Goal: Information Seeking & Learning: Learn about a topic

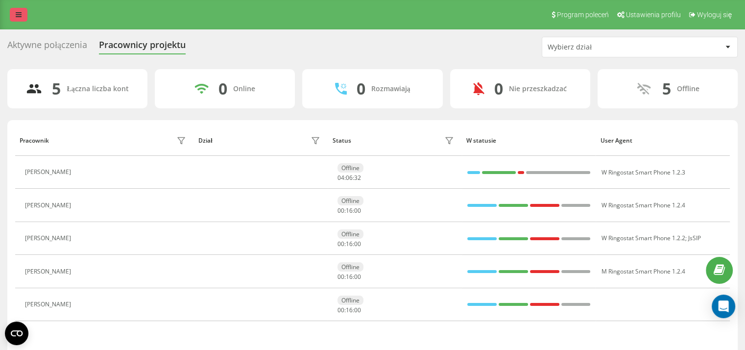
click at [24, 19] on link at bounding box center [19, 15] width 18 height 14
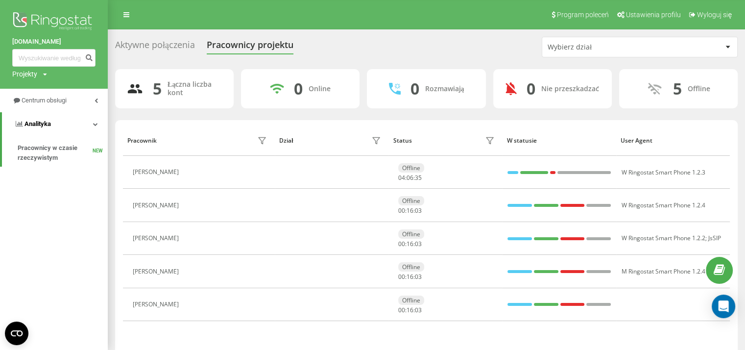
click at [98, 117] on link "Analityka" at bounding box center [55, 124] width 106 height 24
click at [98, 117] on link "Analityka" at bounding box center [54, 124] width 108 height 24
click at [89, 99] on link "Centrum obsługi" at bounding box center [54, 101] width 108 height 24
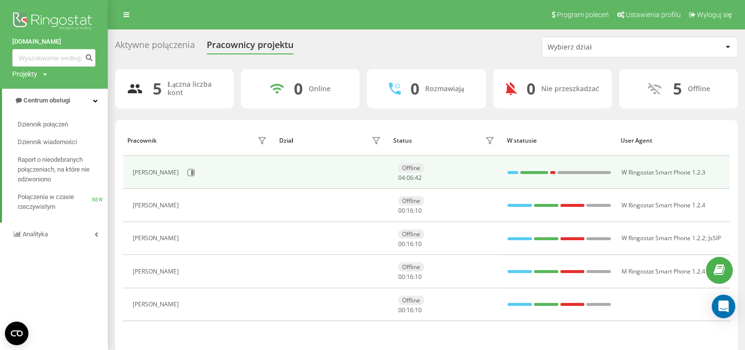
click at [165, 174] on div "Karolina Hess" at bounding box center [157, 172] width 48 height 7
click at [187, 174] on icon at bounding box center [191, 172] width 8 height 8
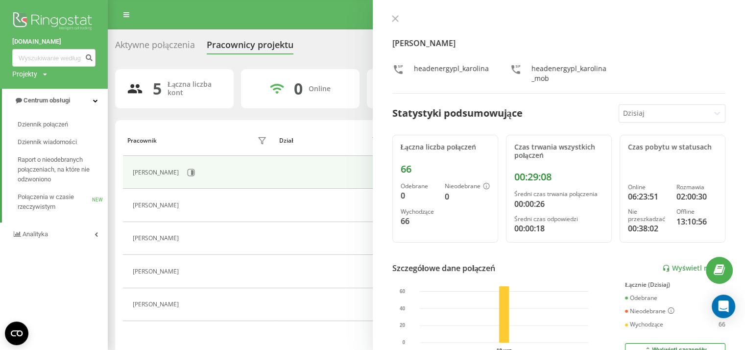
click at [666, 117] on div at bounding box center [664, 113] width 83 height 11
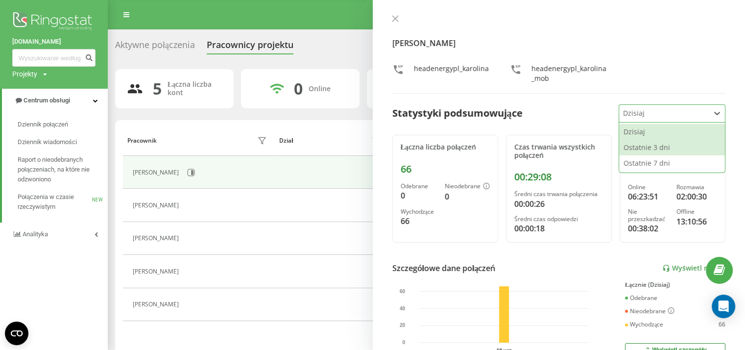
click at [657, 147] on div "Ostatnie 3 dni" at bounding box center [672, 148] width 106 height 16
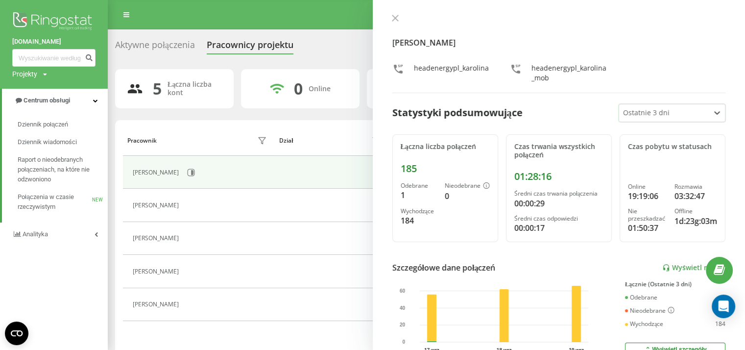
scroll to position [1, 0]
click at [397, 21] on button at bounding box center [395, 18] width 13 height 9
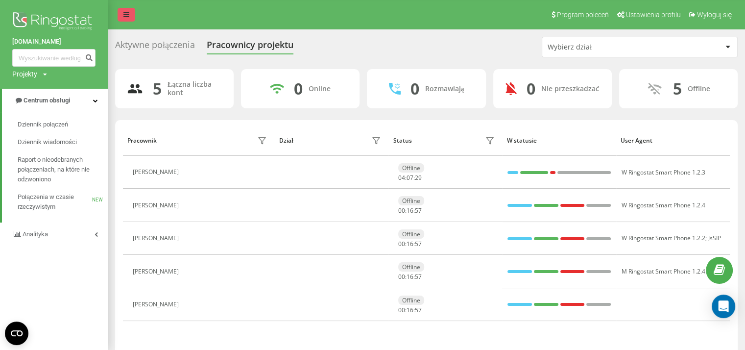
click at [125, 15] on icon at bounding box center [126, 14] width 6 height 7
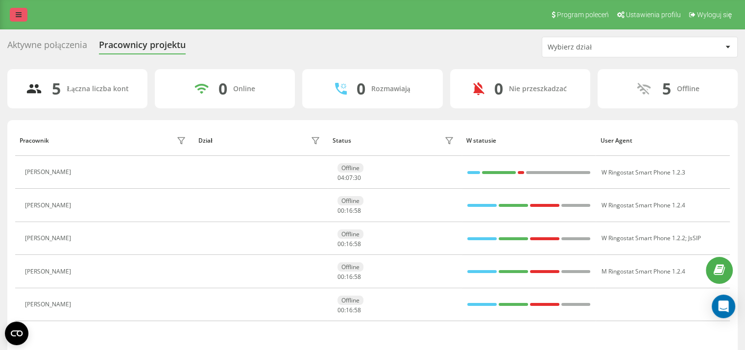
click at [26, 15] on link at bounding box center [19, 15] width 18 height 14
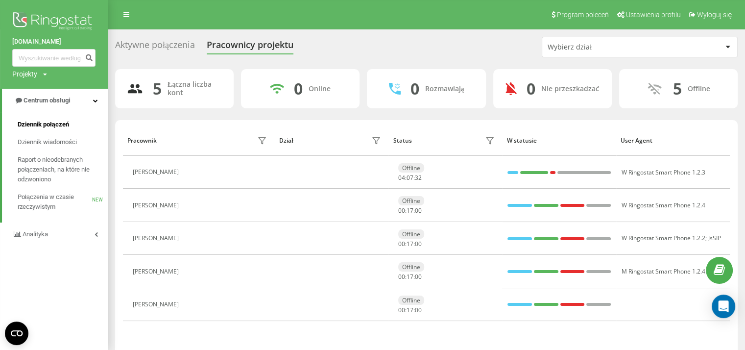
click at [53, 129] on link "Dziennik połączeń" at bounding box center [63, 125] width 90 height 18
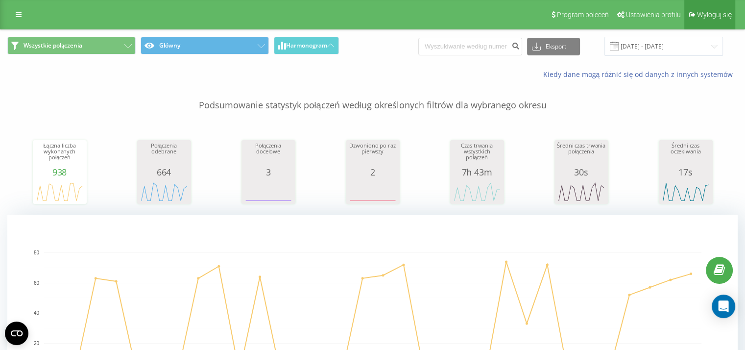
click at [700, 17] on span "Wyloguj się" at bounding box center [714, 15] width 35 height 8
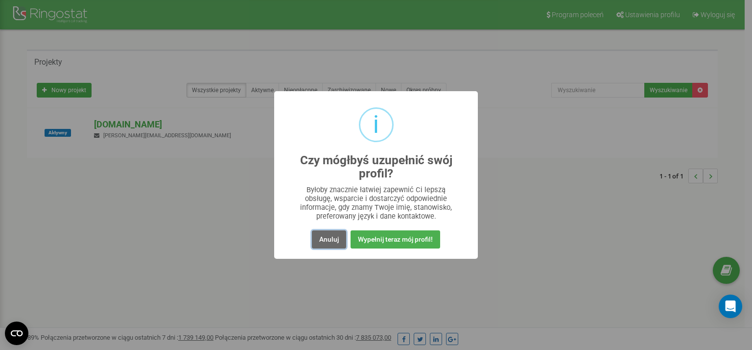
click at [324, 240] on button "Anuluj" at bounding box center [329, 239] width 34 height 18
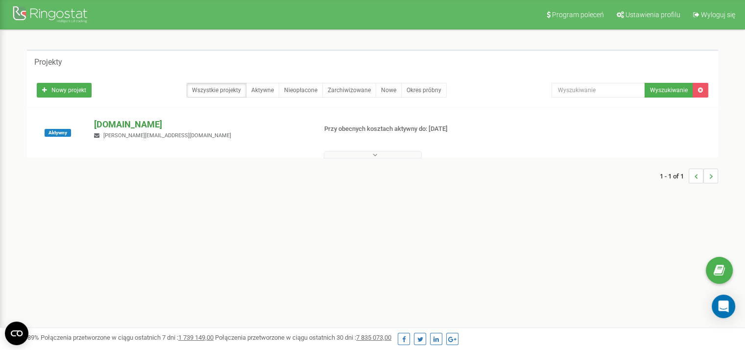
click at [129, 118] on p "[DOMAIN_NAME]" at bounding box center [201, 124] width 214 height 13
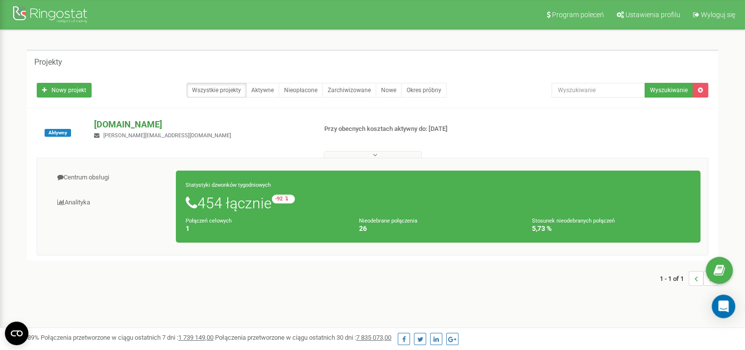
click at [121, 121] on p "[DOMAIN_NAME]" at bounding box center [201, 124] width 214 height 13
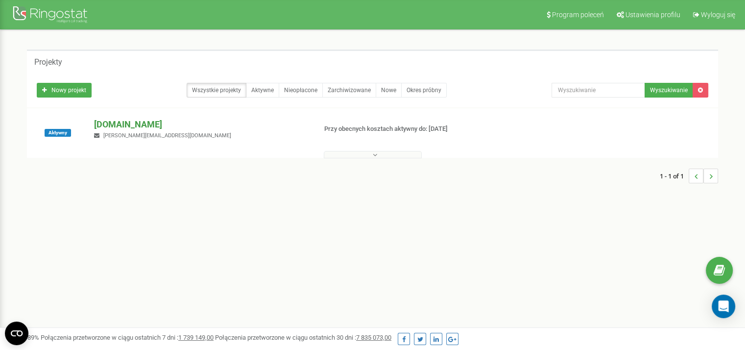
click at [121, 121] on p "head-energy.pl" at bounding box center [201, 124] width 214 height 13
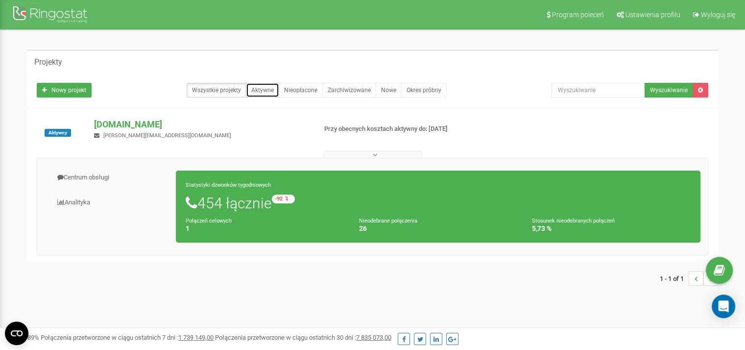
click at [252, 88] on link "Aktywne" at bounding box center [262, 90] width 33 height 15
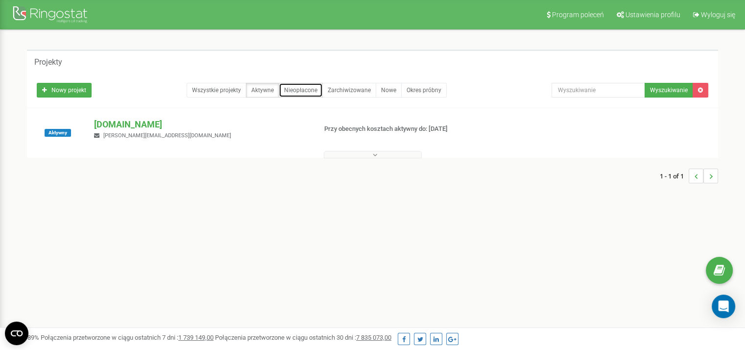
click at [306, 87] on link "Nieopłacone" at bounding box center [301, 90] width 44 height 15
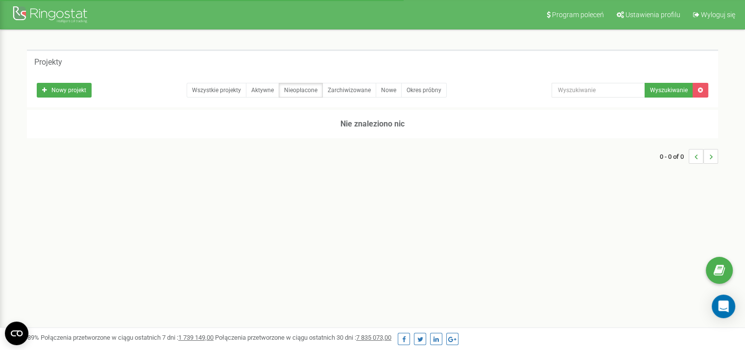
click at [53, 20] on div at bounding box center [51, 16] width 78 height 24
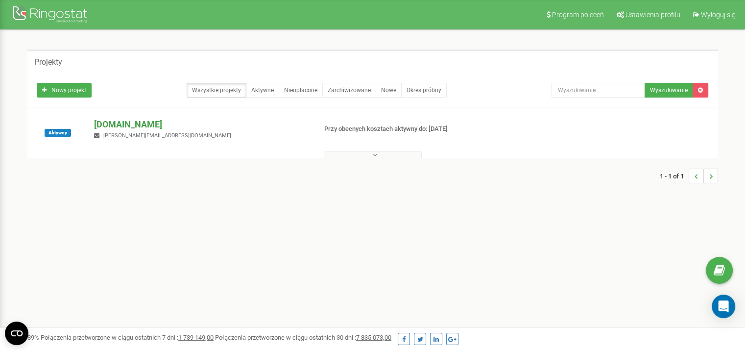
click at [102, 123] on p "[DOMAIN_NAME]" at bounding box center [201, 124] width 214 height 13
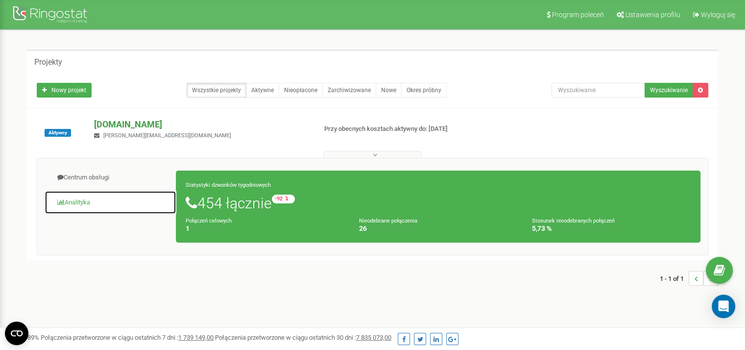
click at [132, 210] on link "Analityka" at bounding box center [111, 202] width 132 height 24
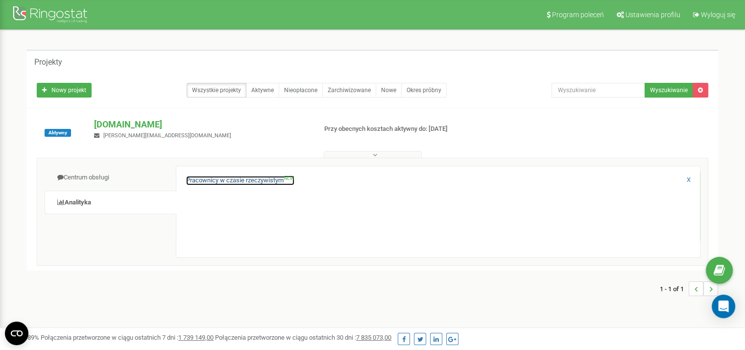
click at [226, 180] on link "Pracownicy w czasie rzeczywistym NEW" at bounding box center [240, 180] width 108 height 9
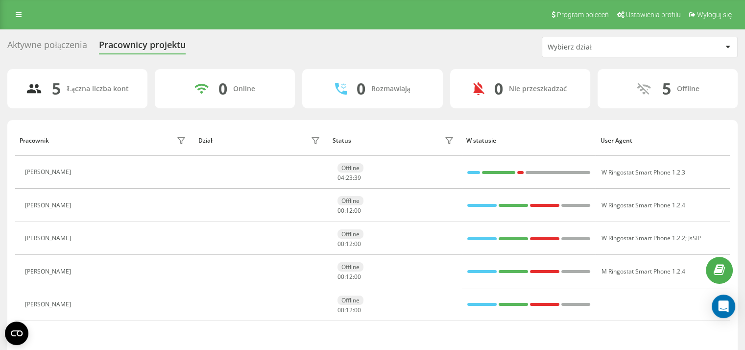
click at [47, 51] on div "Aktywne połączenia" at bounding box center [47, 47] width 80 height 15
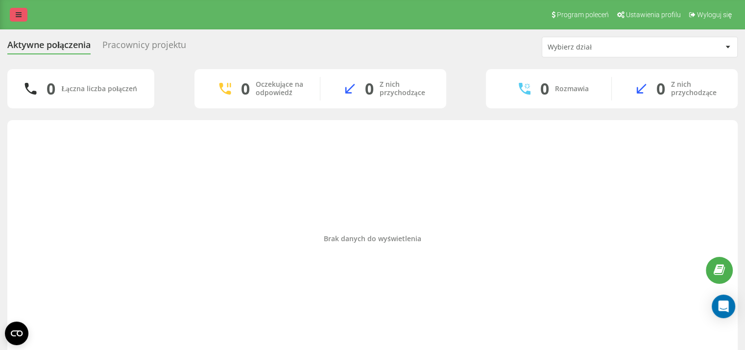
click at [18, 21] on link at bounding box center [19, 15] width 18 height 14
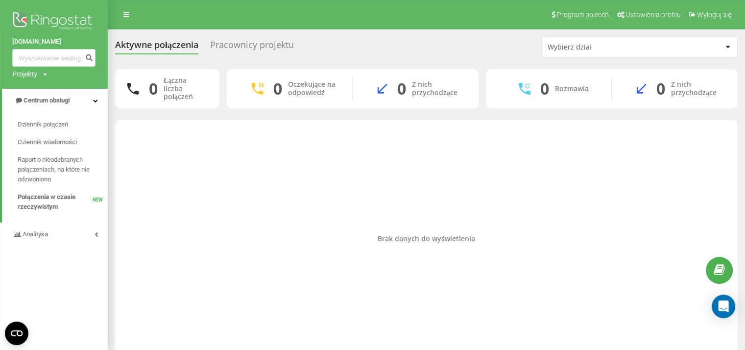
click at [45, 76] on icon at bounding box center [45, 74] width 4 height 6
click at [52, 92] on link "[DOMAIN_NAME]" at bounding box center [44, 89] width 47 height 8
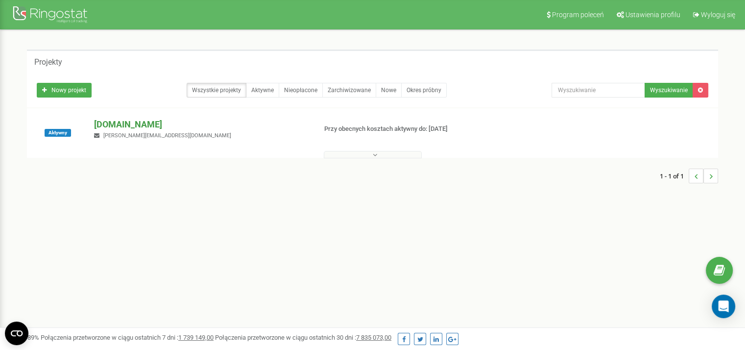
click at [112, 118] on p "[DOMAIN_NAME]" at bounding box center [201, 124] width 214 height 13
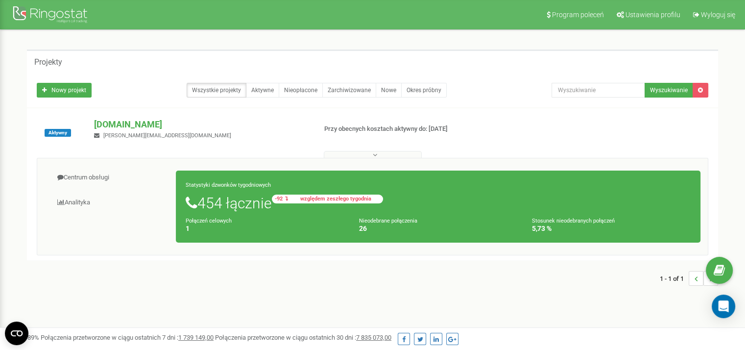
click at [288, 199] on icon at bounding box center [286, 198] width 3 height 5
click at [288, 196] on icon at bounding box center [286, 198] width 3 height 5
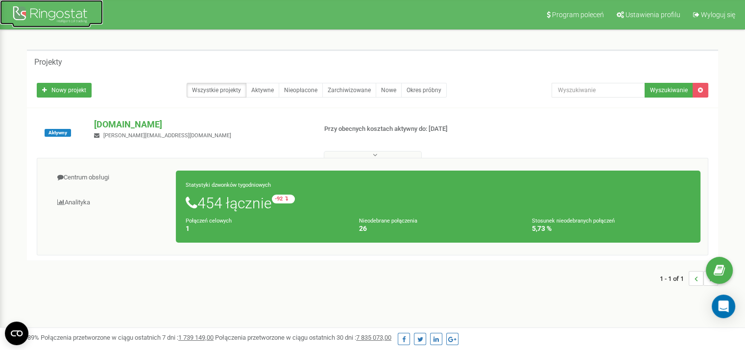
click at [80, 14] on div at bounding box center [51, 16] width 78 height 24
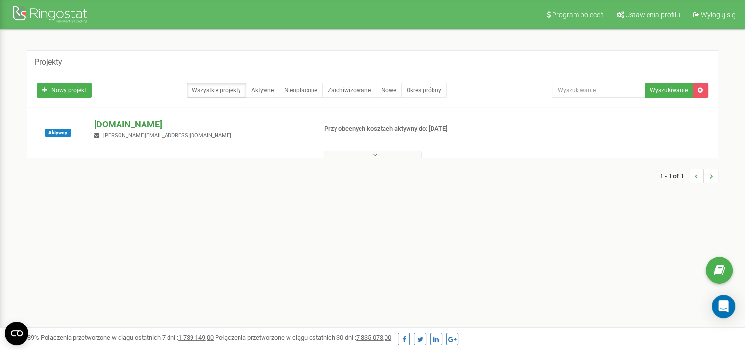
click at [119, 127] on p "[DOMAIN_NAME]" at bounding box center [201, 124] width 214 height 13
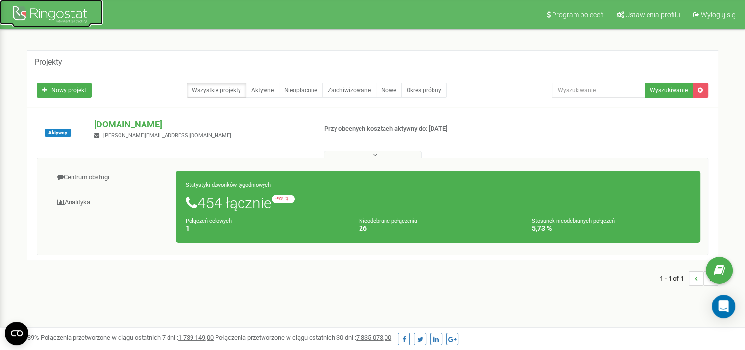
click at [25, 11] on div at bounding box center [51, 16] width 78 height 24
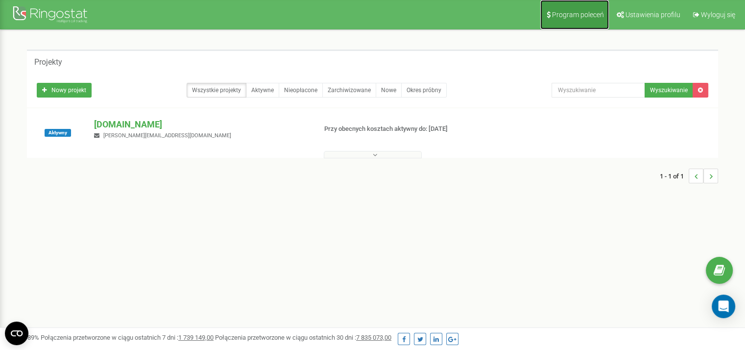
click at [566, 13] on span "Program poleceń" at bounding box center [578, 15] width 52 height 8
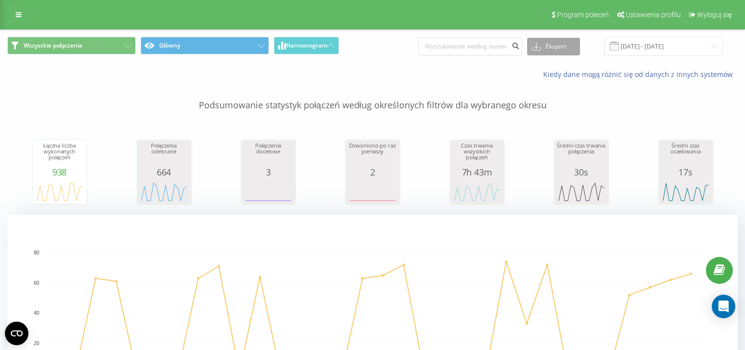
click at [556, 45] on button "Eksport" at bounding box center [553, 47] width 53 height 18
click at [399, 58] on div "Wszystkie połączenia Główny Harmonogram Eksport .csv .xls .xlsx [DATE] - [DATE]" at bounding box center [372, 46] width 744 height 33
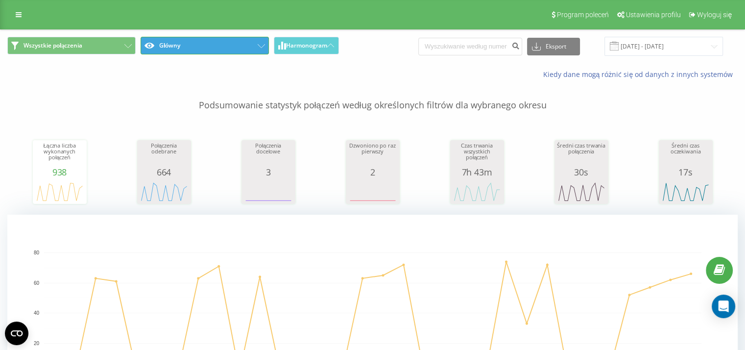
click at [257, 41] on button "Główny" at bounding box center [205, 46] width 128 height 18
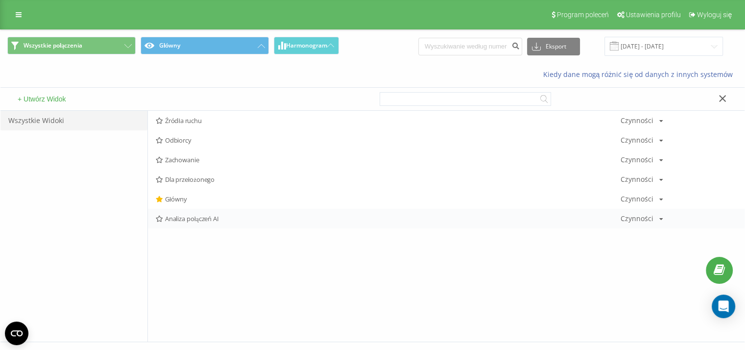
click at [194, 215] on span "Analiza połączeń AI" at bounding box center [388, 218] width 465 height 7
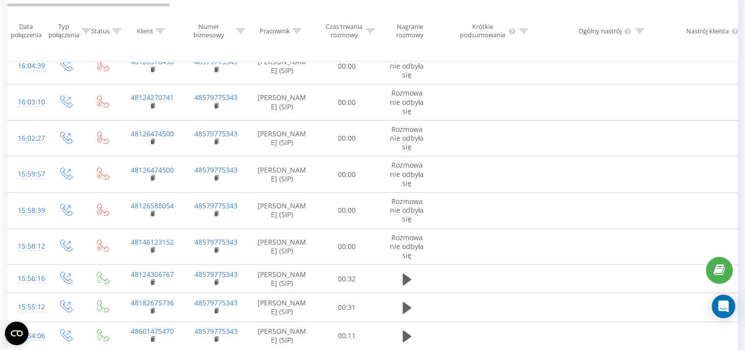
scroll to position [999, 0]
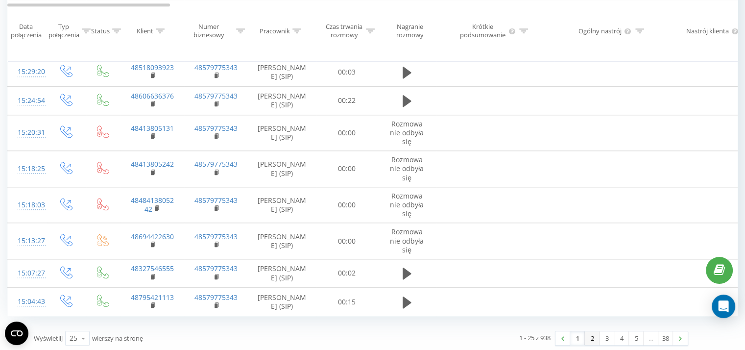
click at [591, 336] on link "2" at bounding box center [592, 338] width 15 height 14
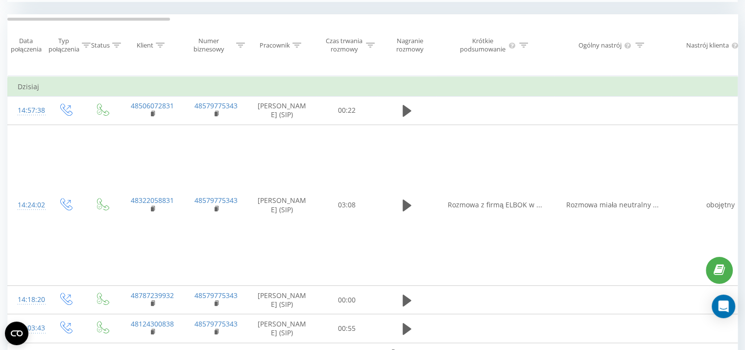
scroll to position [407, 0]
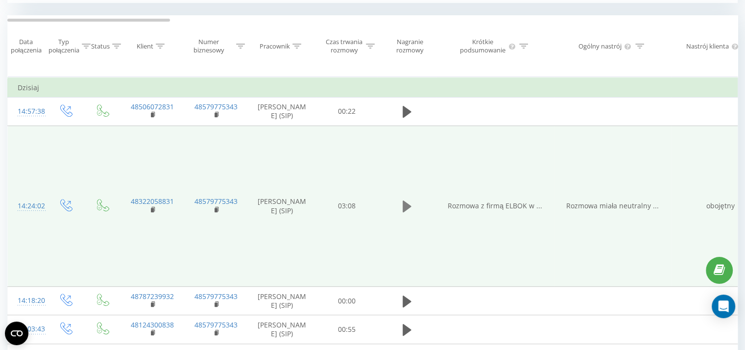
click at [407, 199] on icon at bounding box center [406, 206] width 9 height 14
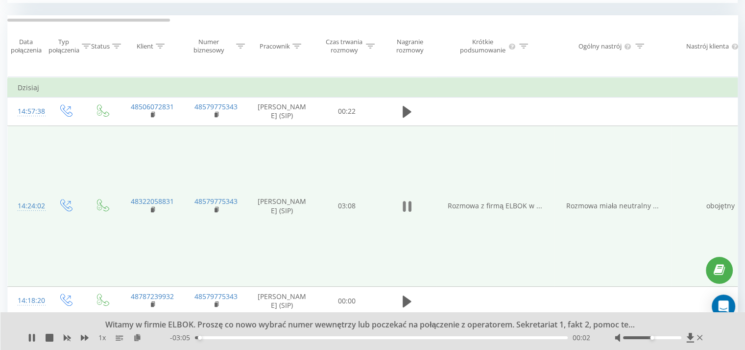
click at [403, 201] on icon at bounding box center [403, 206] width 3 height 11
click at [719, 200] on td "obojętny" at bounding box center [720, 205] width 98 height 161
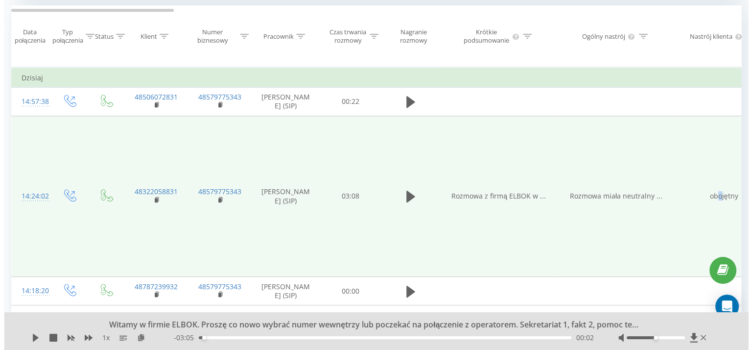
scroll to position [416, 0]
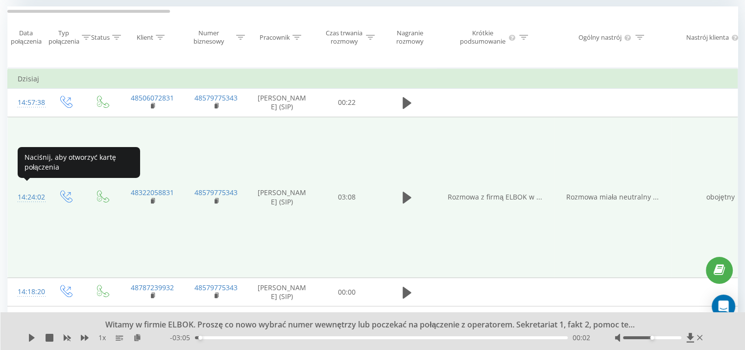
click at [29, 201] on div at bounding box center [28, 201] width 20 height 0
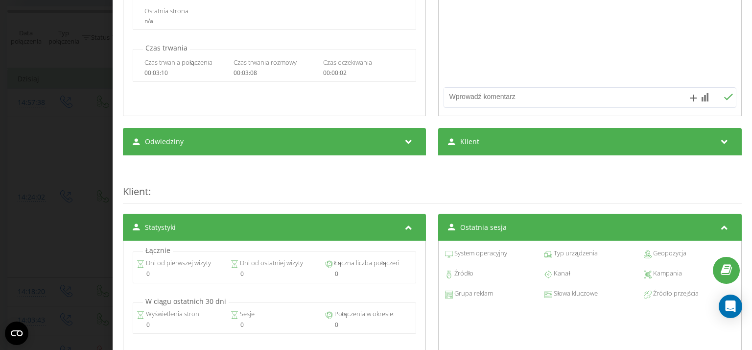
scroll to position [192, 0]
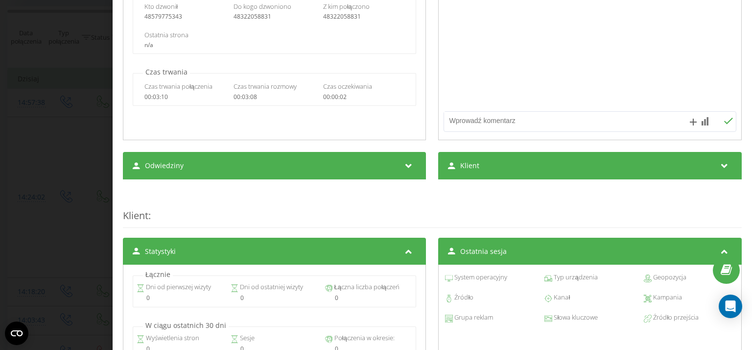
click at [403, 163] on icon at bounding box center [409, 164] width 12 height 10
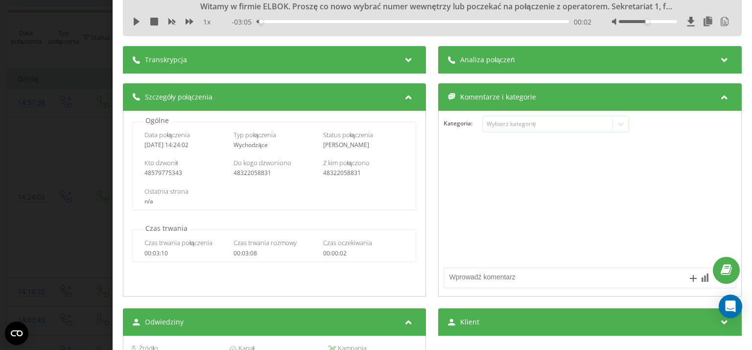
scroll to position [0, 0]
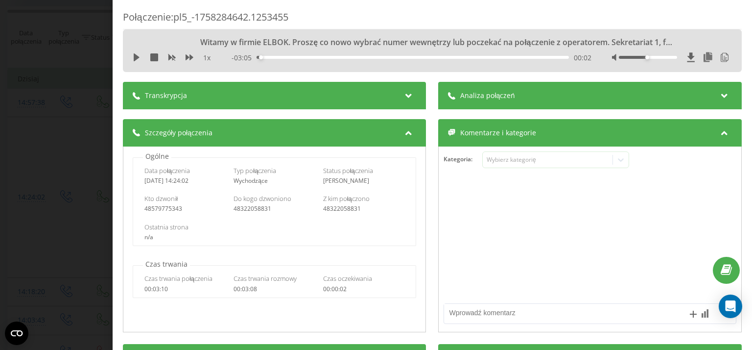
click at [279, 88] on div "Transkrypcja" at bounding box center [274, 95] width 303 height 27
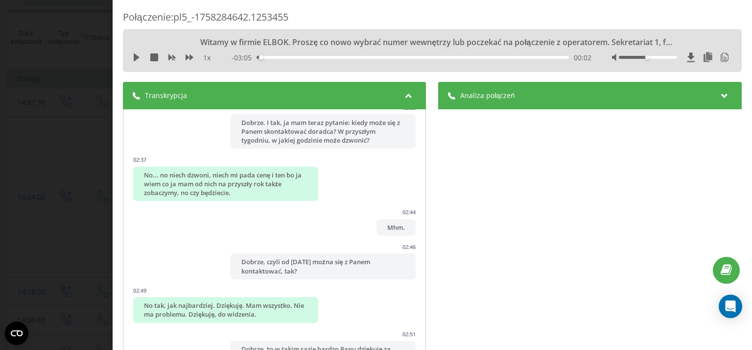
click at [719, 92] on icon at bounding box center [725, 94] width 12 height 10
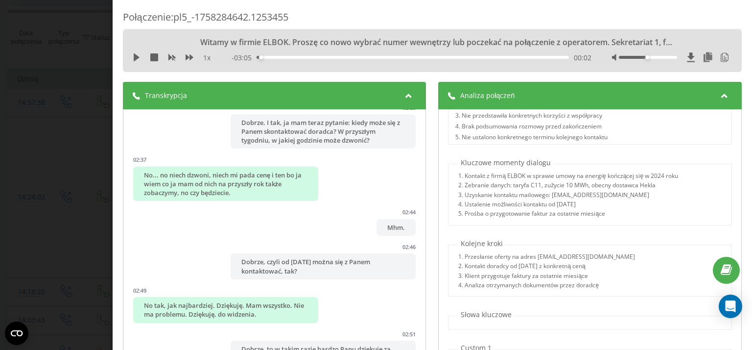
click at [84, 43] on div "Połączenie : pl5_-1758284642.1253455 Witamy w firmie ELBOK. Proszę co nowo wybr…" at bounding box center [376, 175] width 752 height 350
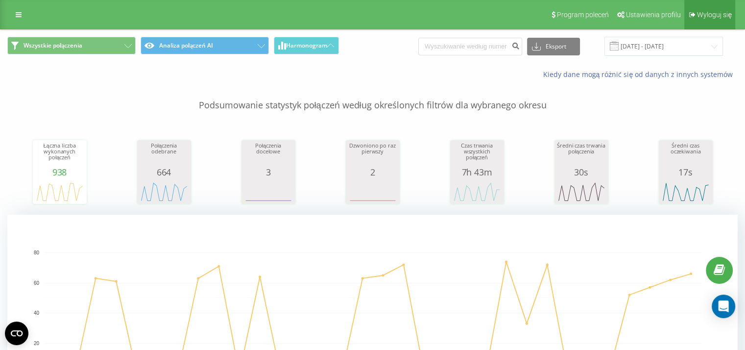
click at [693, 21] on link "Wyloguj się" at bounding box center [709, 14] width 51 height 29
